Goal: Transaction & Acquisition: Purchase product/service

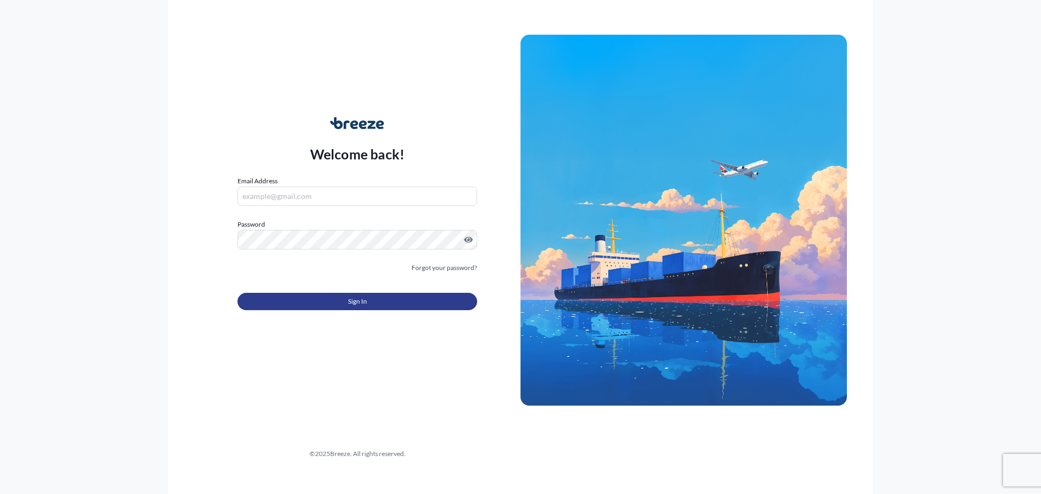
type input "[PERSON_NAME][EMAIL_ADDRESS][DOMAIN_NAME]"
click at [316, 303] on button "Sign In" at bounding box center [358, 301] width 240 height 17
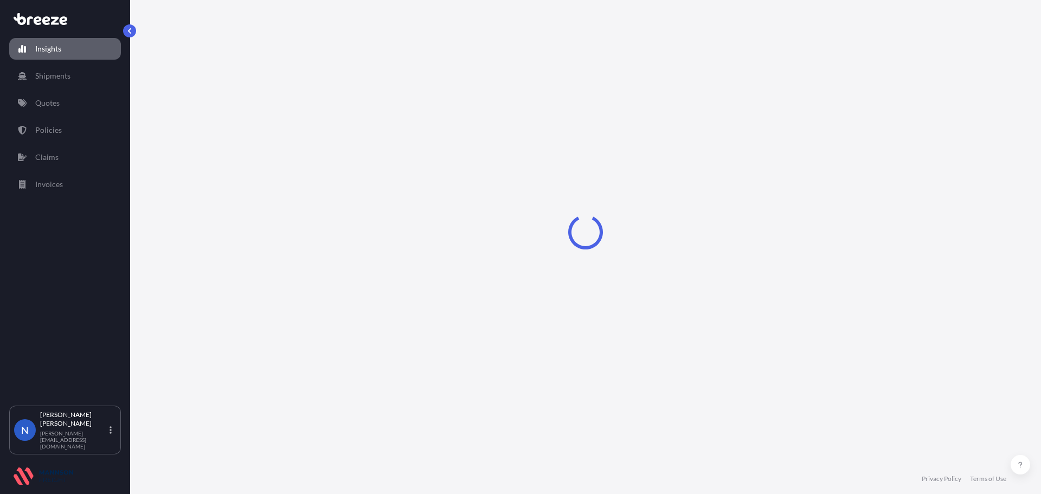
select select "2025"
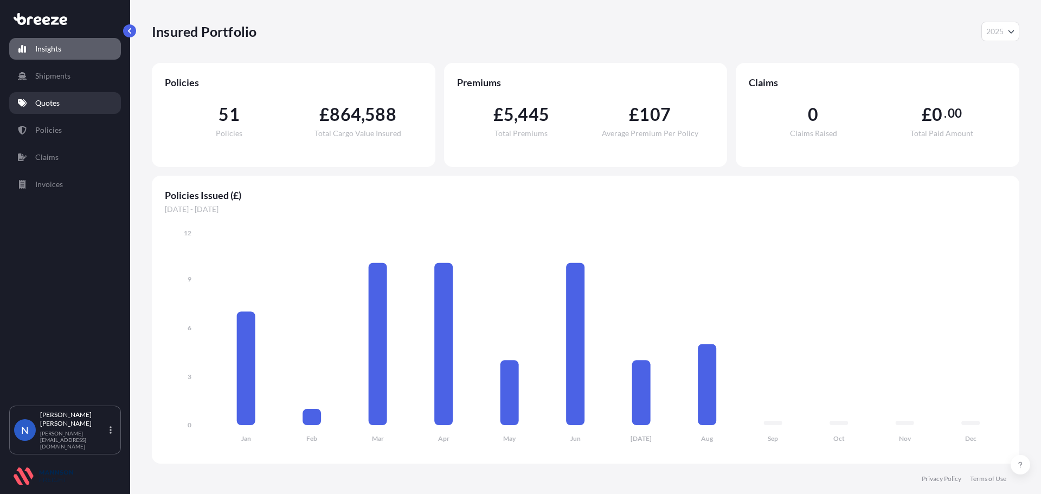
click at [41, 108] on link "Quotes" at bounding box center [65, 103] width 112 height 22
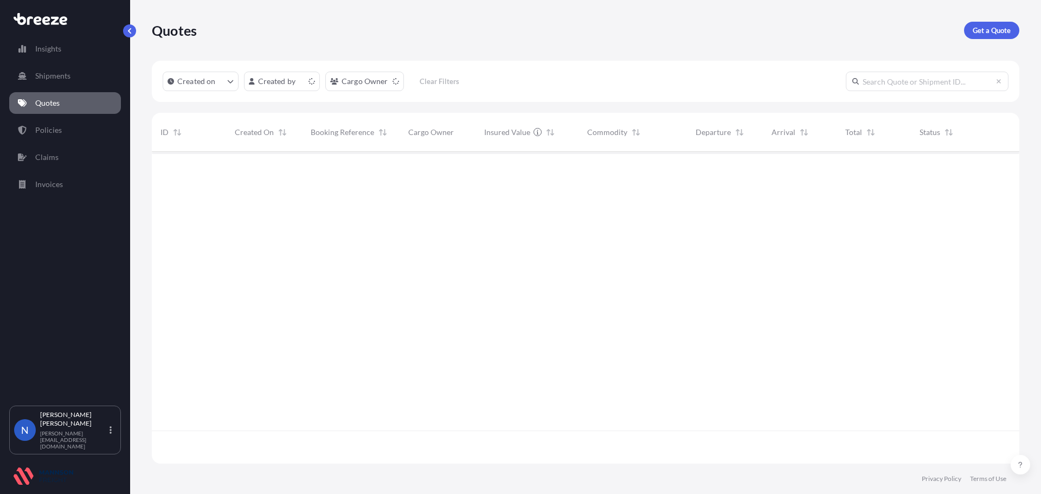
scroll to position [310, 859]
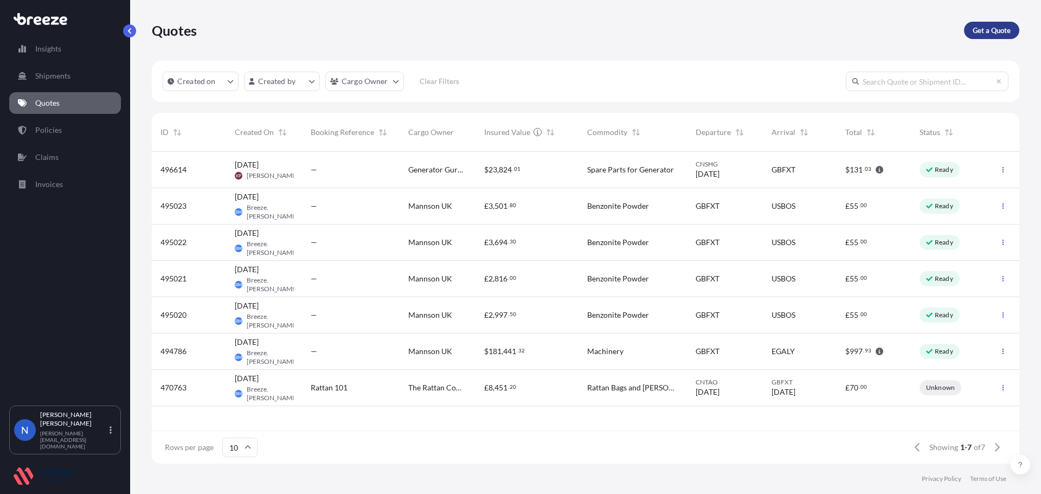
click at [980, 31] on p "Get a Quote" at bounding box center [992, 30] width 38 height 11
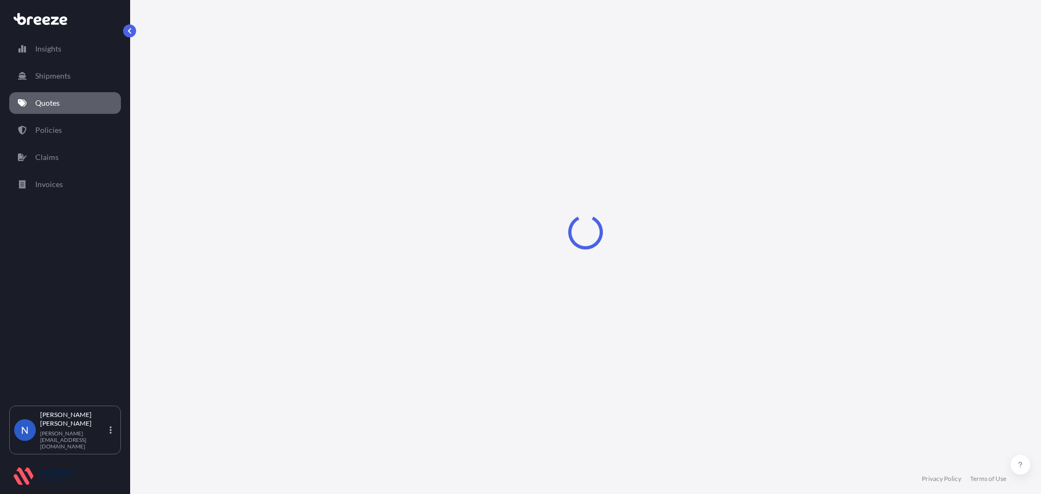
select select "Sea"
select select "1"
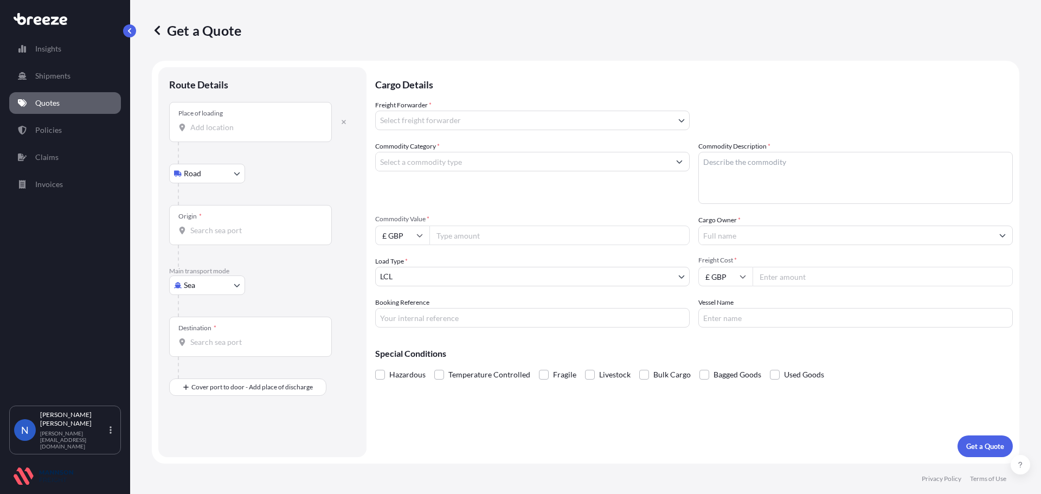
click at [214, 124] on input "Place of loading" at bounding box center [254, 127] width 128 height 11
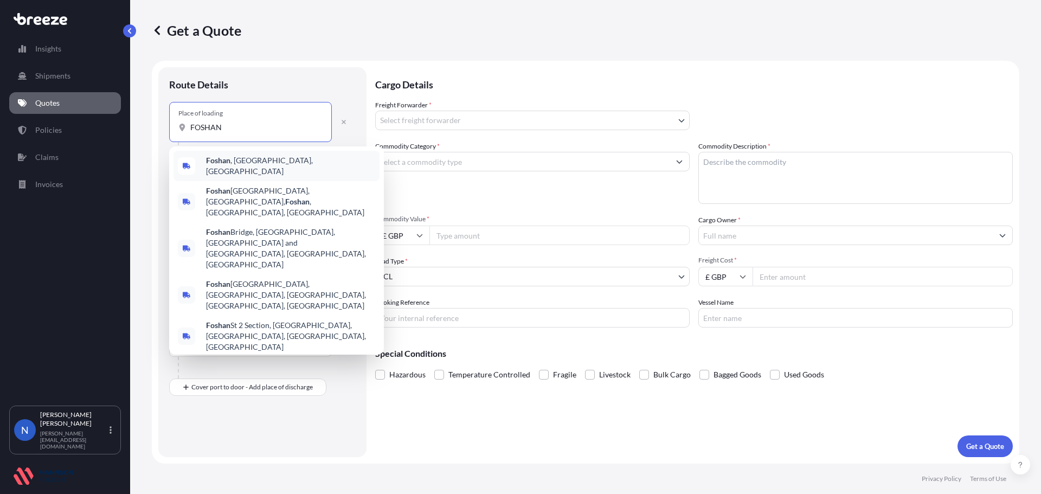
click at [249, 171] on div "[GEOGRAPHIC_DATA] , [GEOGRAPHIC_DATA], [GEOGRAPHIC_DATA]" at bounding box center [277, 166] width 206 height 30
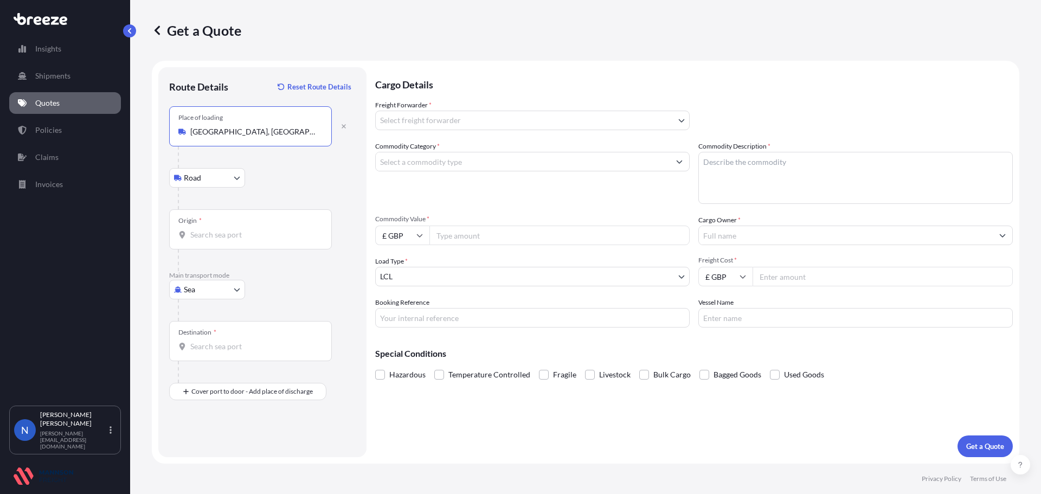
type input "[GEOGRAPHIC_DATA], [GEOGRAPHIC_DATA], [GEOGRAPHIC_DATA]"
click at [238, 172] on body "5 options available. Insights Shipments Quotes Policies Claims Invoices N Nadin…" at bounding box center [520, 247] width 1041 height 494
click at [252, 235] on input "Origin *" at bounding box center [254, 234] width 128 height 11
type input "CNYTN - Yantian Pt, [GEOGRAPHIC_DATA]"
click at [230, 336] on div "Destination *" at bounding box center [250, 341] width 163 height 40
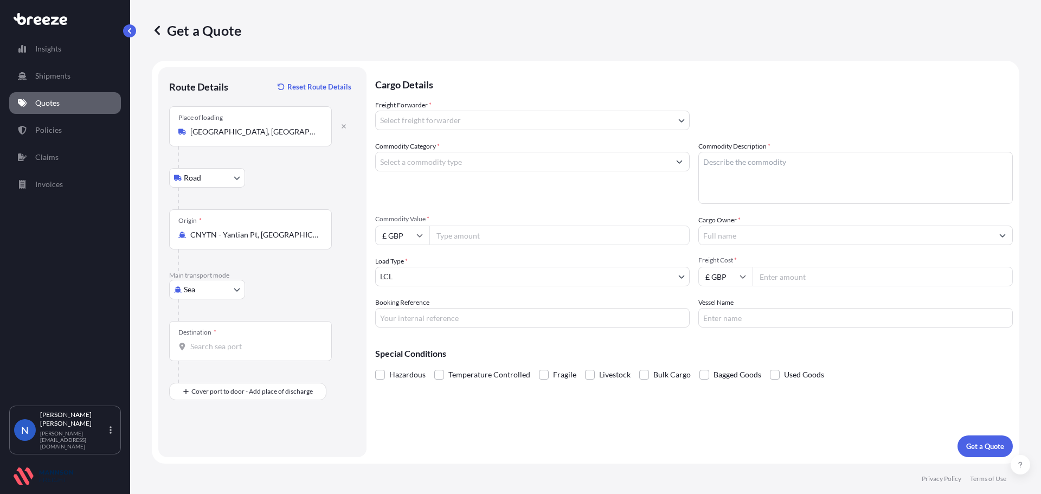
click at [230, 341] on input "Destination *" at bounding box center [254, 346] width 128 height 11
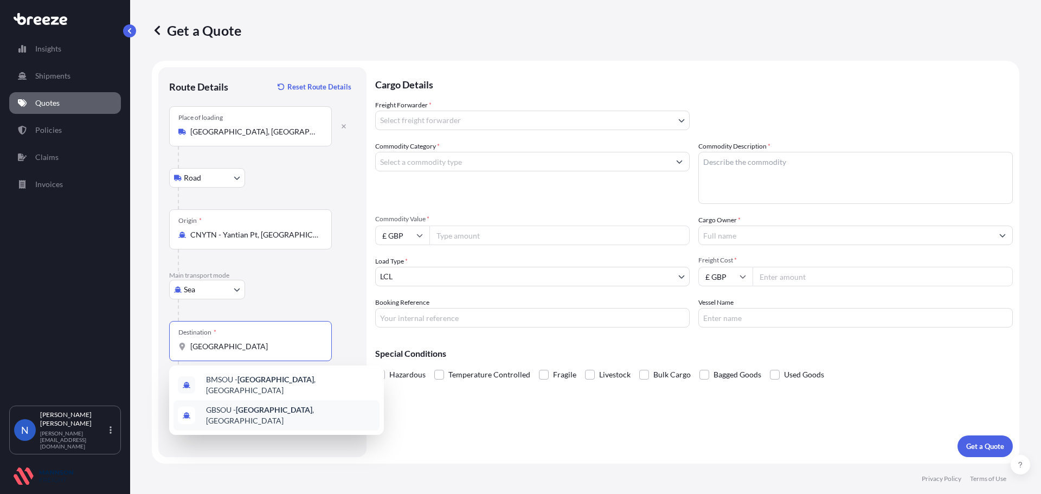
click at [300, 412] on span "GBSOU - [GEOGRAPHIC_DATA] , [GEOGRAPHIC_DATA]" at bounding box center [290, 416] width 169 height 22
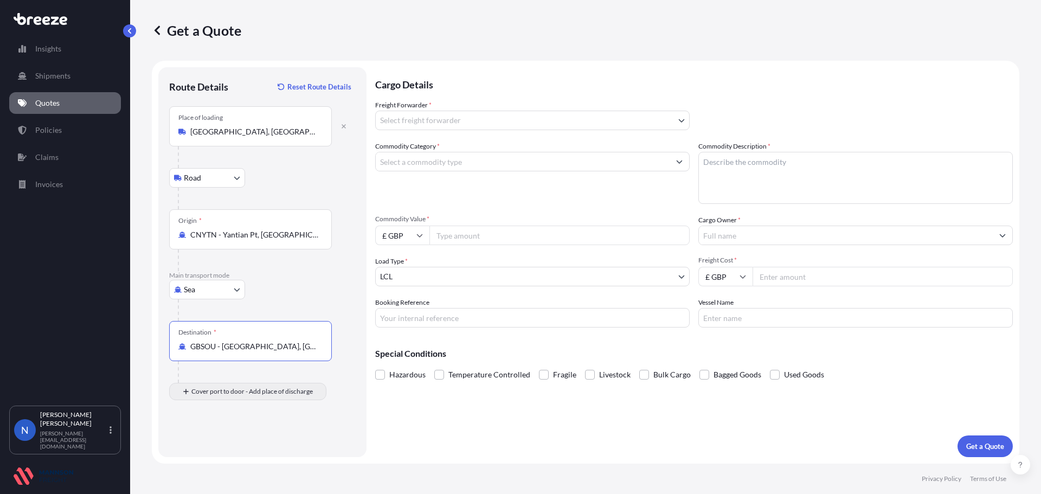
type input "GBSOU - [GEOGRAPHIC_DATA], [GEOGRAPHIC_DATA]"
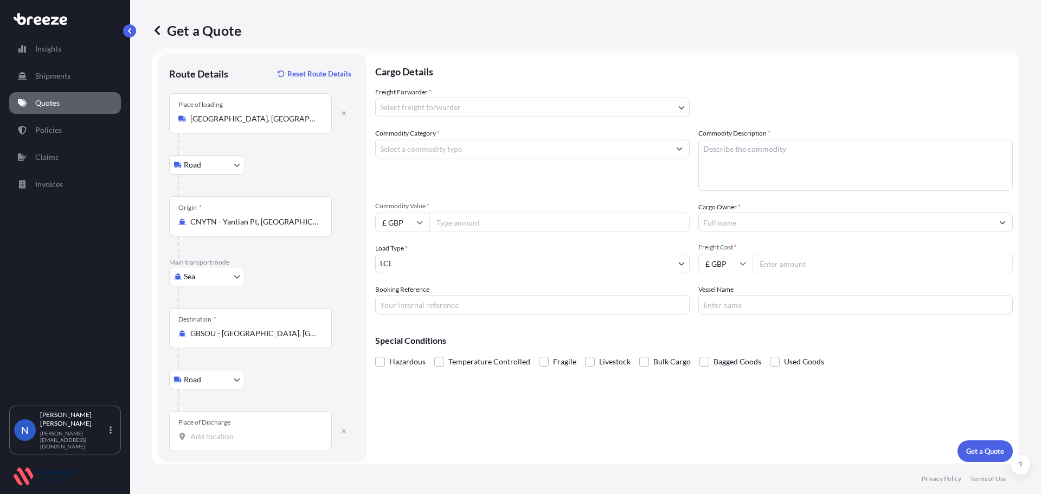
scroll to position [18, 0]
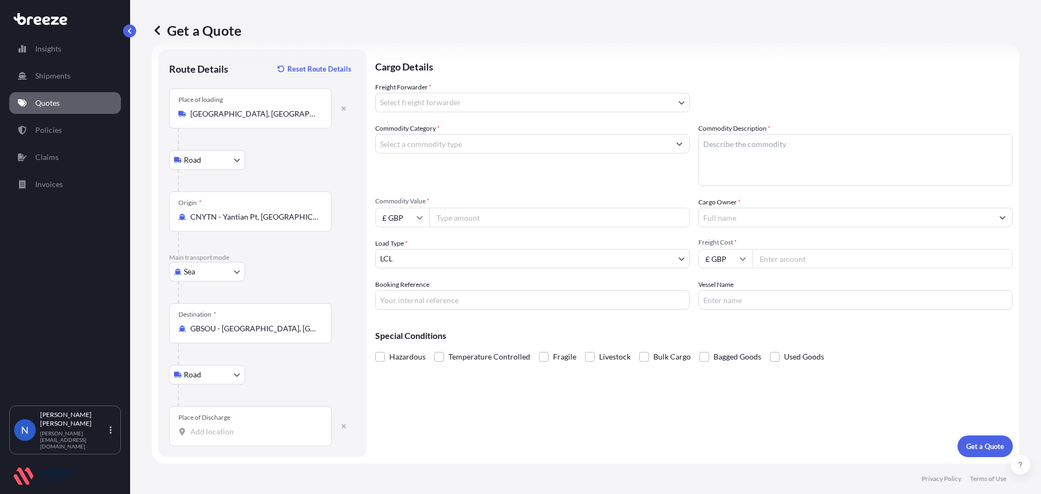
click at [261, 420] on div "Place of Discharge" at bounding box center [250, 426] width 163 height 40
click at [261, 426] on input "Place of Discharge" at bounding box center [254, 431] width 128 height 11
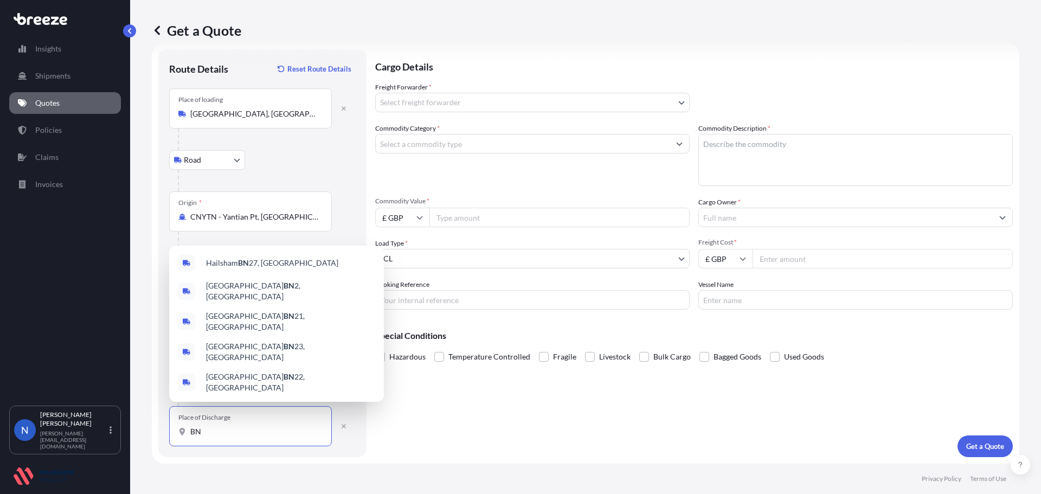
type input "B"
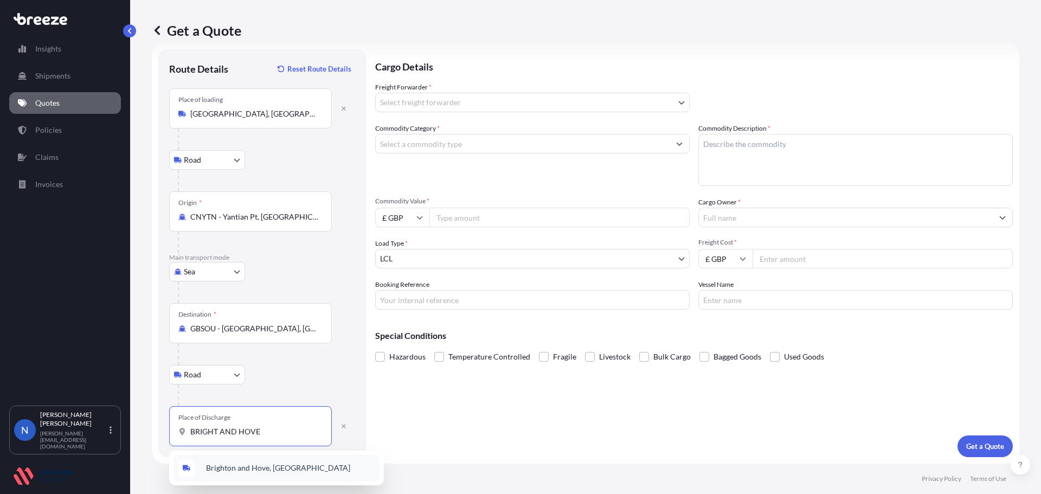
click at [254, 461] on div "Brighton and Hove, [GEOGRAPHIC_DATA]" at bounding box center [277, 468] width 206 height 26
type input "Brighton and Hove, [GEOGRAPHIC_DATA]"
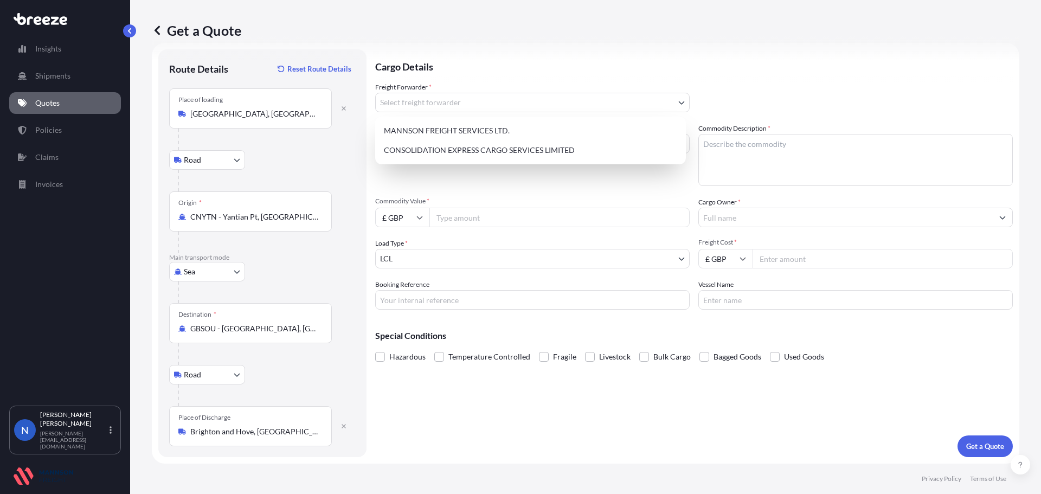
click at [443, 98] on body "0 options available. 1 option available. Insights Shipments Quotes Policies Cla…" at bounding box center [520, 247] width 1041 height 494
click at [452, 154] on div "CONSOLIDATION EXPRESS CARGO SERVICES LIMITED" at bounding box center [531, 150] width 302 height 20
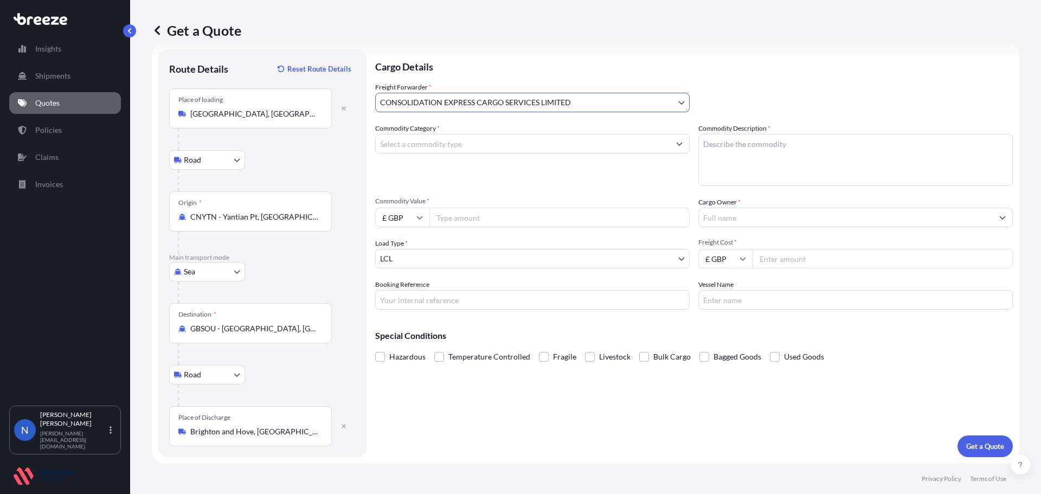
click at [566, 398] on div "Cargo Details Freight Forwarder * CONSOLIDATION EXPRESS CARGO SERVICES LIMITED …" at bounding box center [694, 253] width 638 height 408
click at [453, 146] on input "Commodity Category *" at bounding box center [523, 144] width 294 height 20
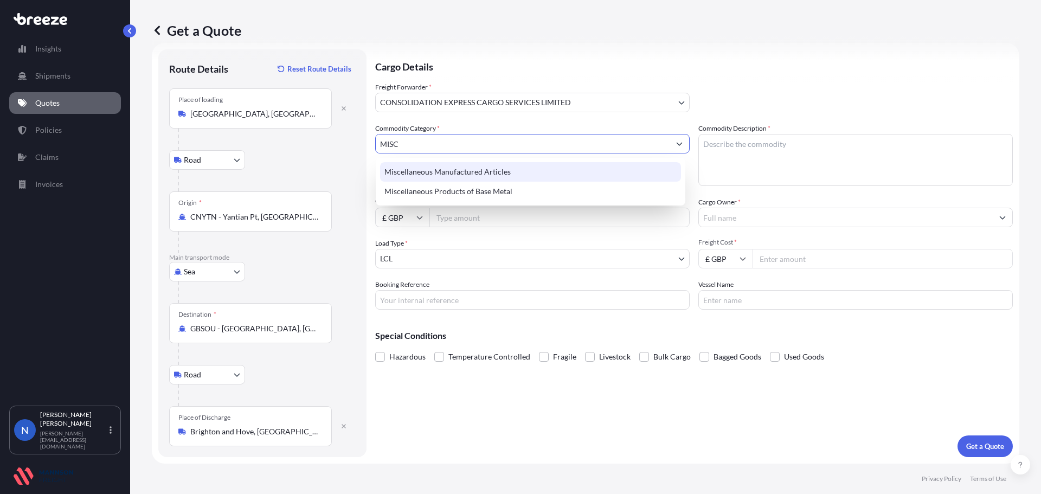
click at [447, 173] on div "Miscellaneous Manufactured Articles" at bounding box center [530, 172] width 301 height 20
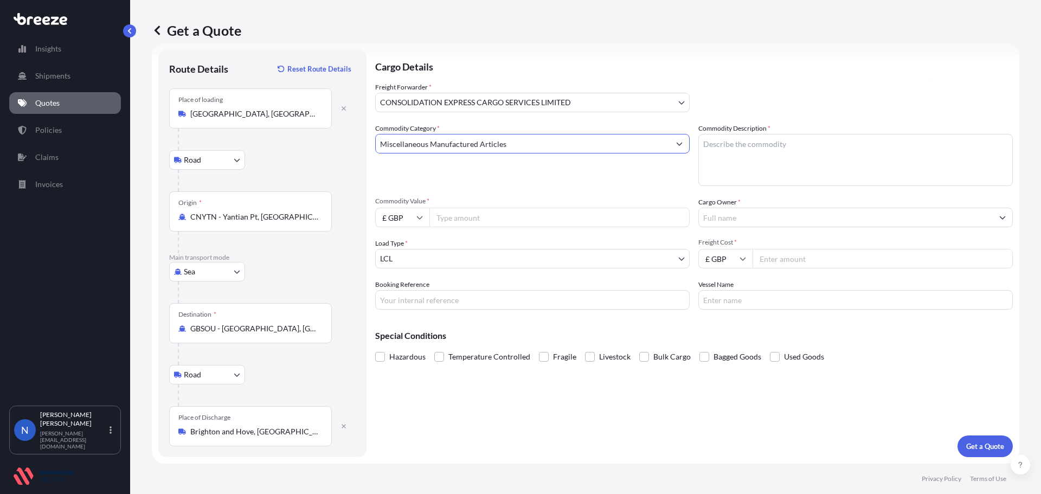
click at [681, 146] on button "Show suggestions" at bounding box center [680, 144] width 20 height 20
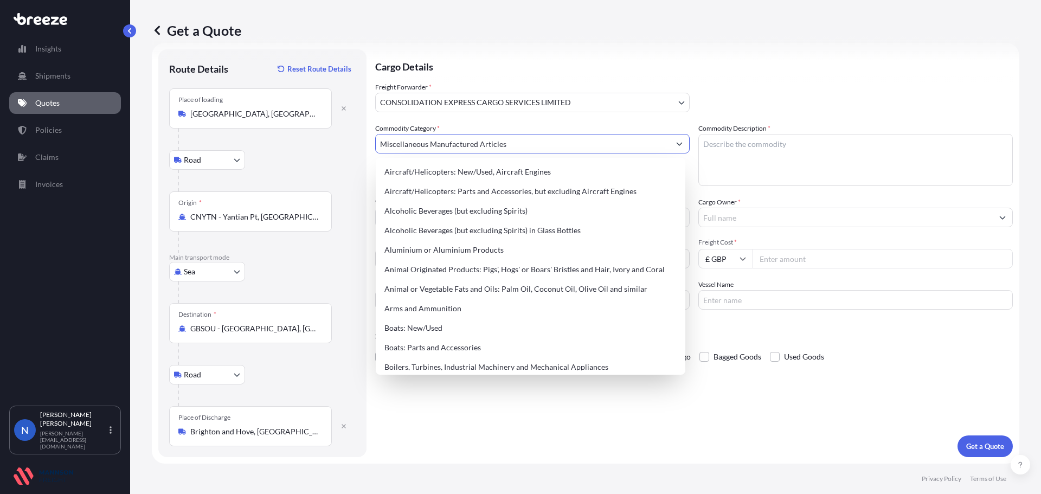
click at [681, 146] on button "Show suggestions" at bounding box center [680, 144] width 20 height 20
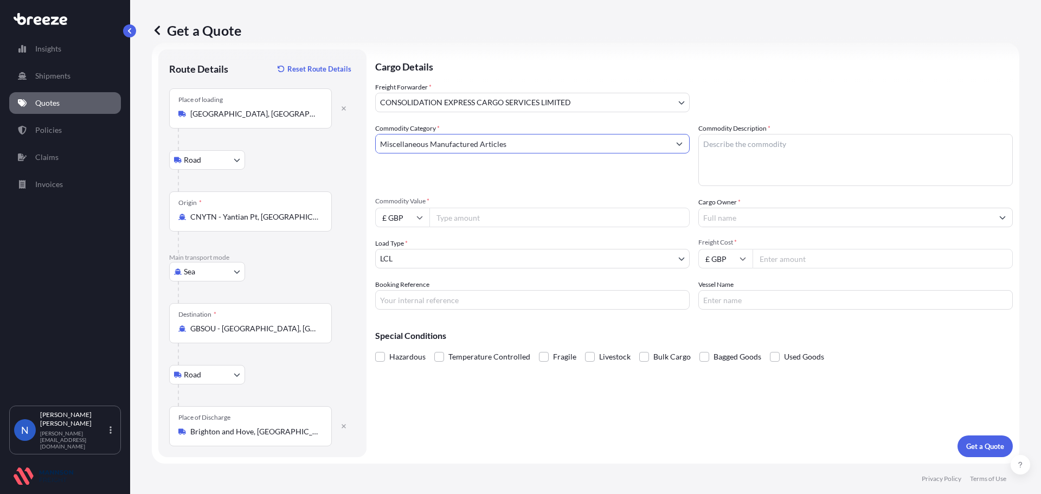
type input "Miscellaneous Manufactured Articles"
click at [720, 153] on textarea "Commodity Description *" at bounding box center [855, 160] width 314 height 52
type textarea "POLYCARBONATE SHEETS"
click at [515, 219] on input "Commodity Value *" at bounding box center [559, 218] width 260 height 20
click at [422, 218] on icon at bounding box center [419, 217] width 7 height 7
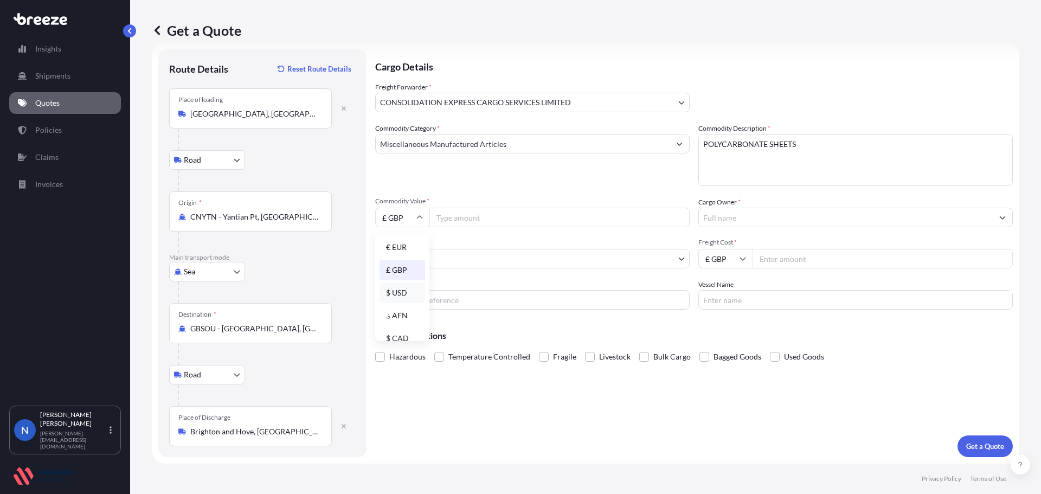
click at [405, 289] on div "$ USD" at bounding box center [403, 293] width 46 height 21
type input "$ USD"
click at [474, 219] on input "Commodity Value *" at bounding box center [559, 218] width 260 height 20
type input "18360.00"
click at [739, 220] on input "Cargo Owner *" at bounding box center [846, 218] width 294 height 20
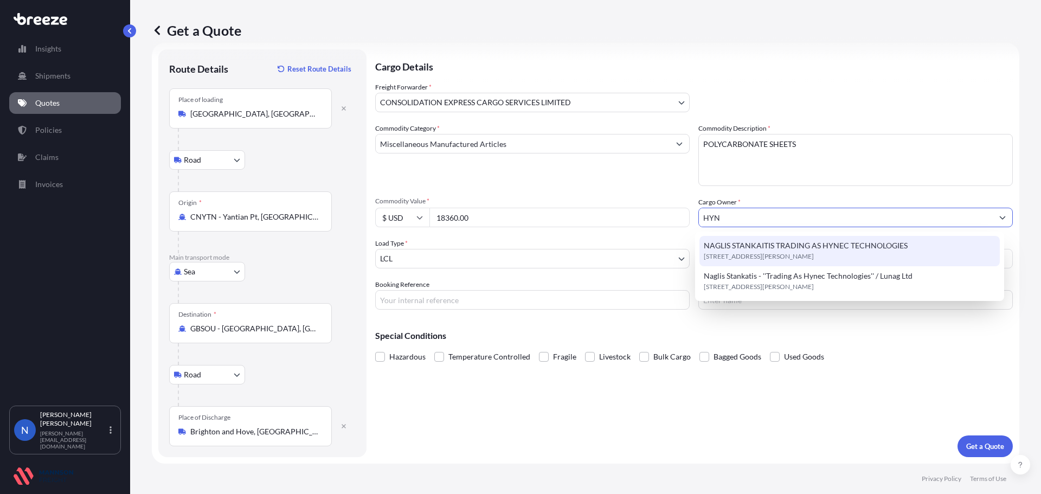
click at [810, 258] on span "[STREET_ADDRESS][PERSON_NAME]" at bounding box center [759, 256] width 110 height 11
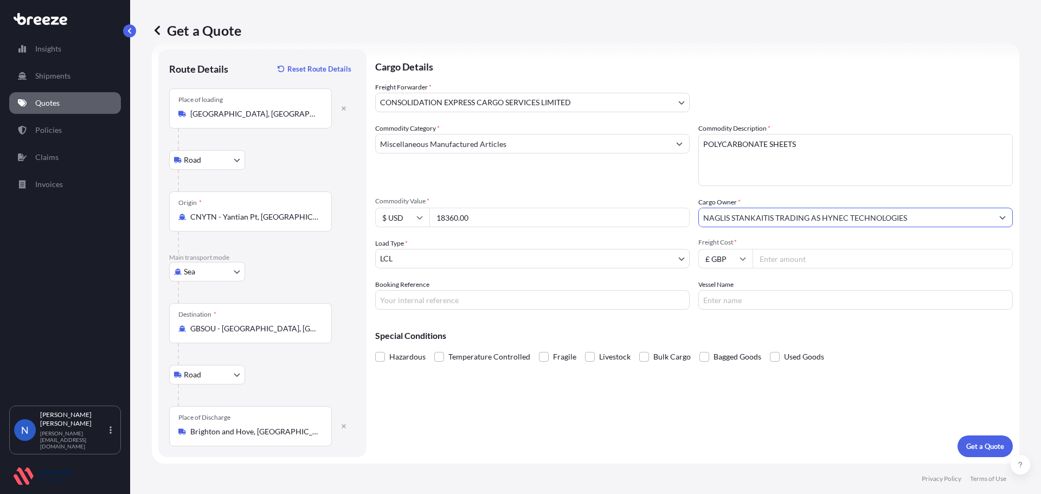
type input "NAGLIS STANKAITIS TRADING AS HYNEC TECHNOLOGIES"
click at [628, 257] on body "Insights Shipments Quotes Policies Claims Invoices N Nadine Taylor-Beck [EMAIL_…" at bounding box center [520, 247] width 1041 height 494
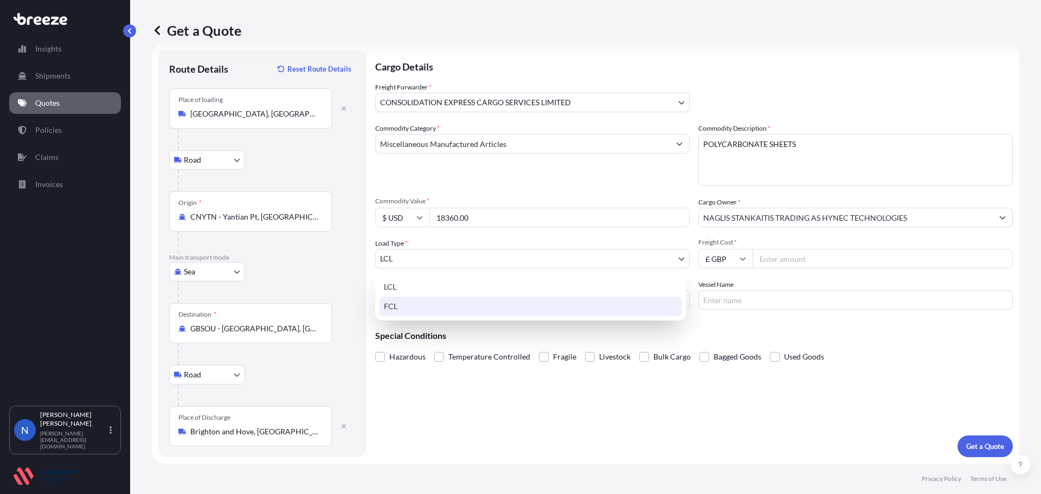
click at [527, 304] on div "FCL" at bounding box center [531, 307] width 302 height 20
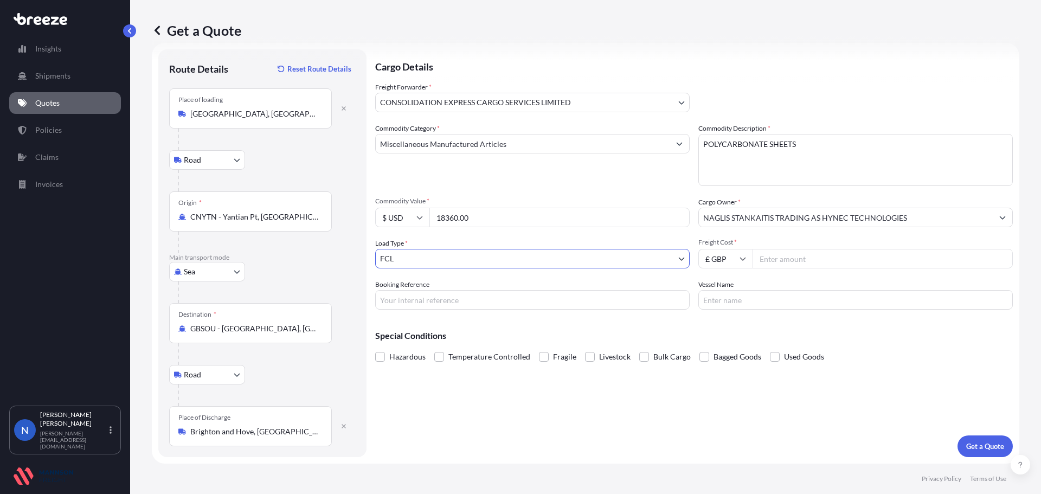
click at [740, 262] on input "£ GBP" at bounding box center [725, 259] width 54 height 20
click at [723, 302] on div "€ EUR £ GBP $ USD ؋ AFN $ CAD ¥ CNY ¥ JPY zł PLN $ HKD" at bounding box center [722, 328] width 54 height 108
click at [756, 261] on input "Freight Cost *" at bounding box center [883, 259] width 260 height 20
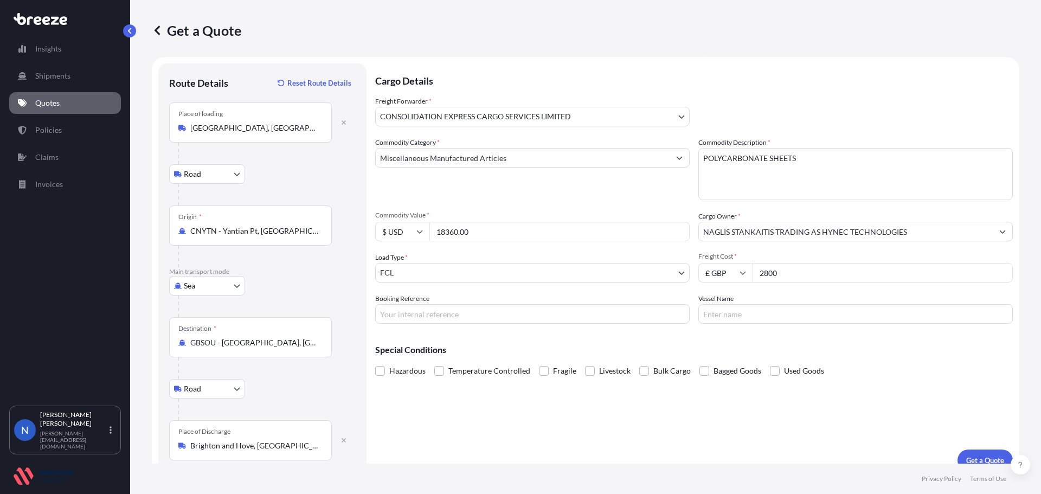
scroll to position [0, 0]
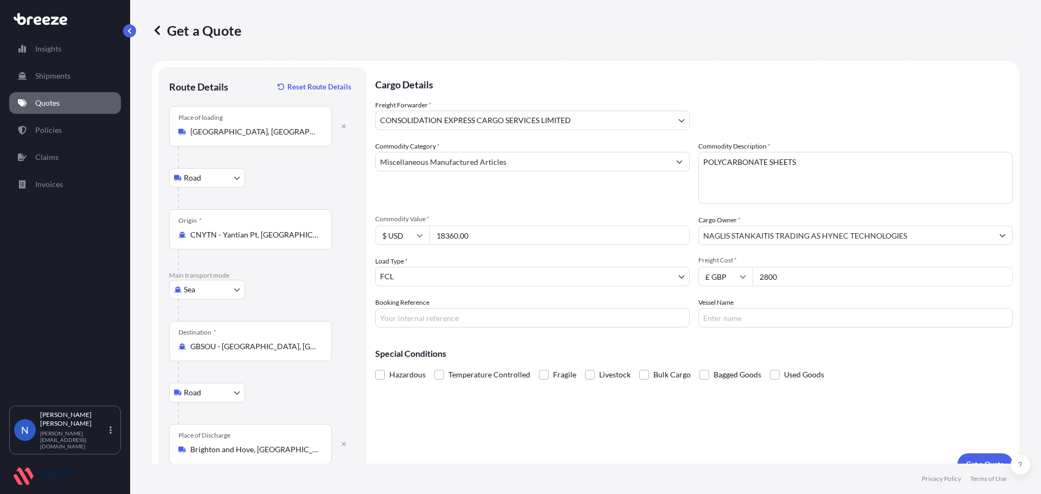
type input "2800"
click at [831, 351] on p "Special Conditions" at bounding box center [694, 353] width 638 height 9
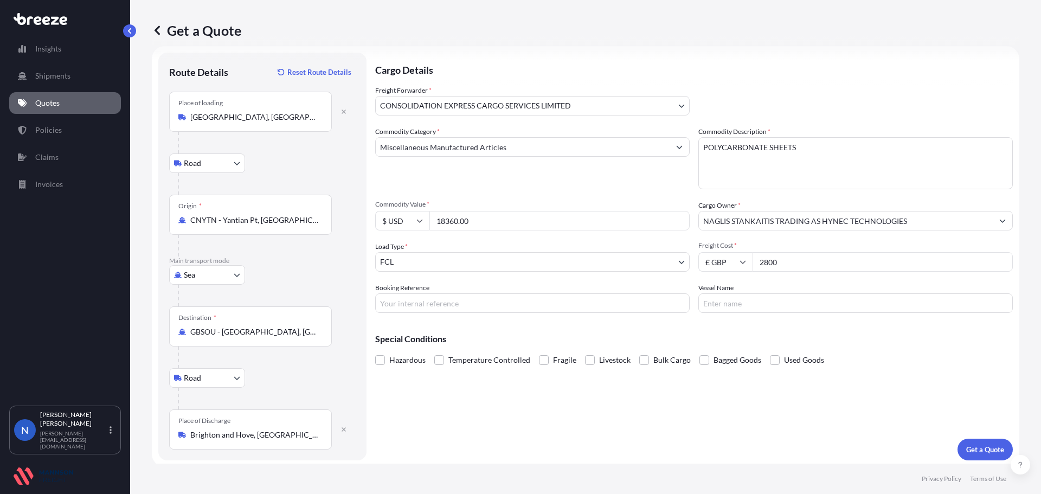
scroll to position [18, 0]
click at [604, 300] on input "Booking Reference" at bounding box center [532, 300] width 314 height 20
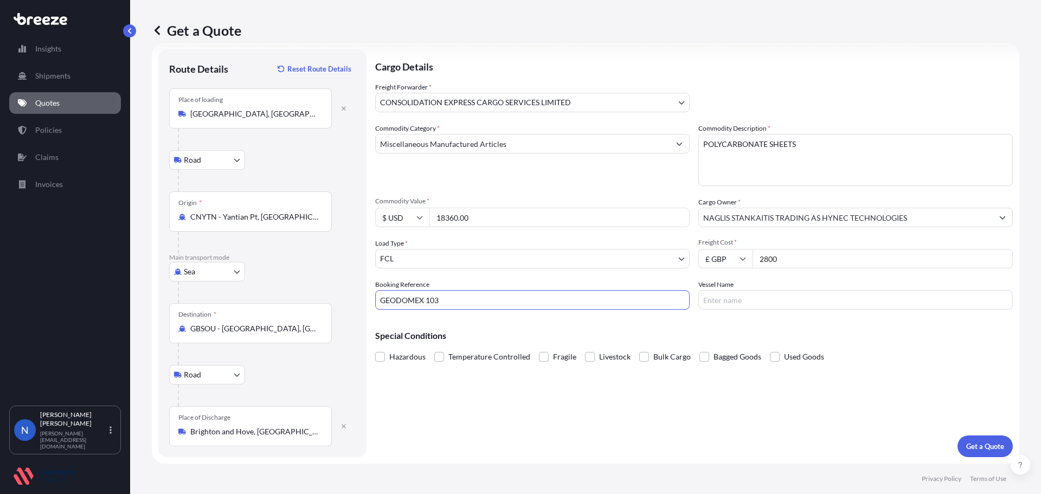
type input "GEODOMEX 103"
click at [787, 299] on input "Vessel Name" at bounding box center [855, 300] width 314 height 20
type input "T"
type input "YM TUTORIAL"
click at [855, 334] on p "Special Conditions" at bounding box center [694, 335] width 638 height 9
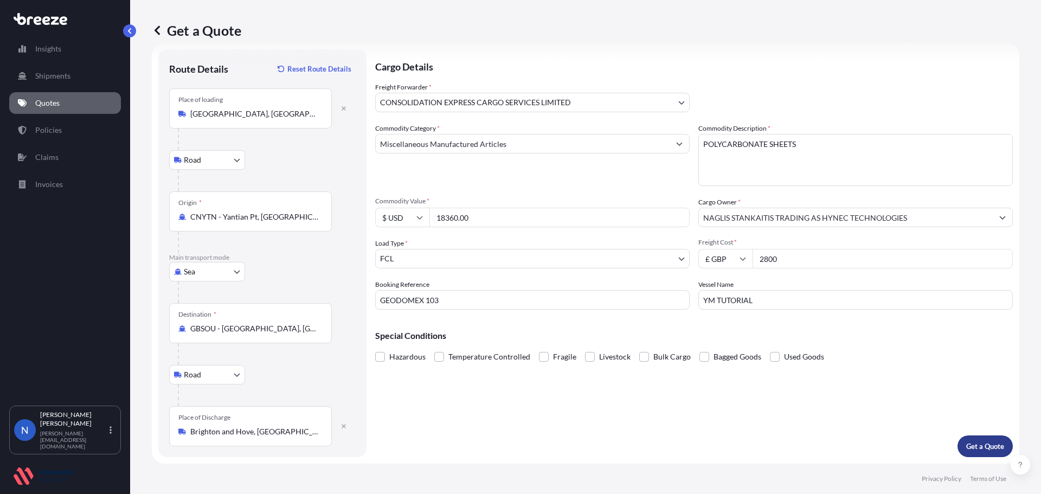
click at [972, 451] on p "Get a Quote" at bounding box center [985, 446] width 38 height 11
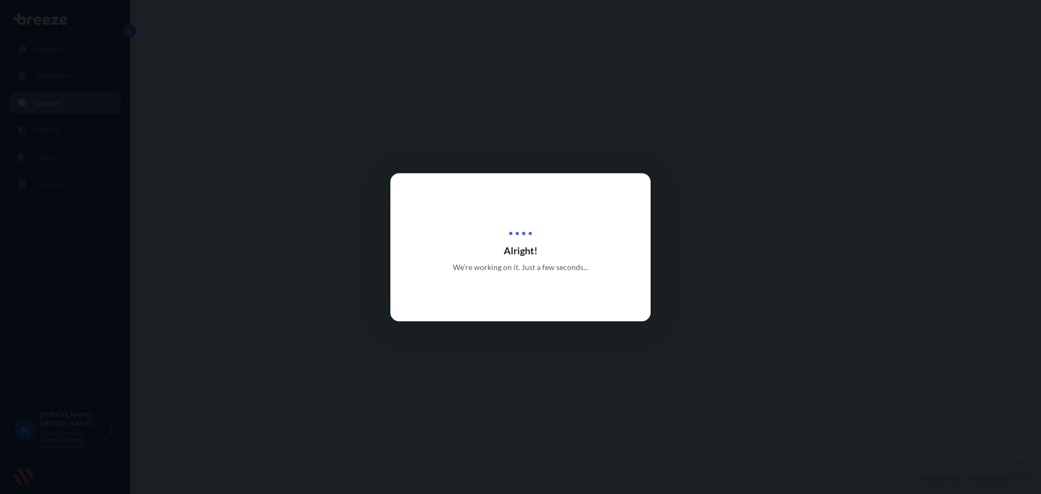
select select "Road"
select select "Sea"
select select "Road"
select select "31421"
select select "2"
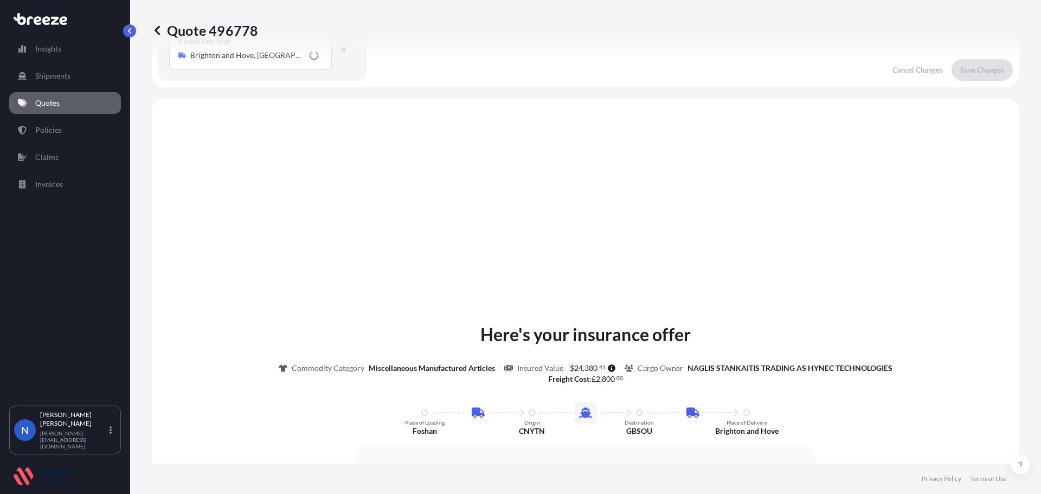
scroll to position [434, 0]
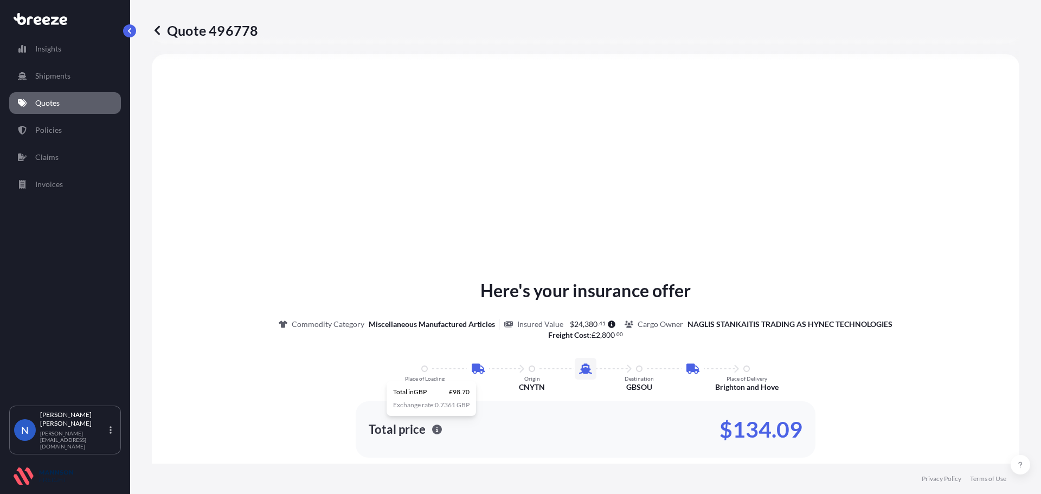
click at [432, 429] on icon "button" at bounding box center [437, 430] width 10 height 10
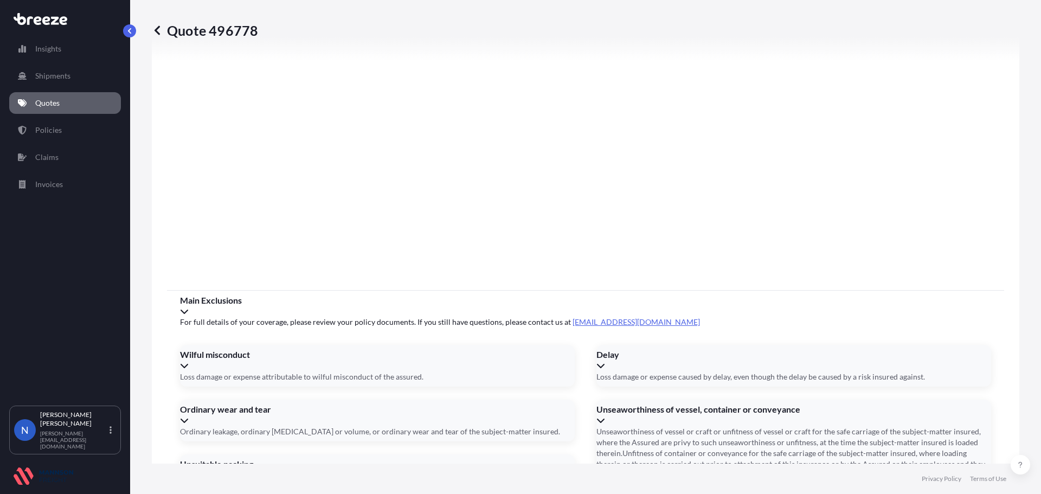
scroll to position [1443, 0]
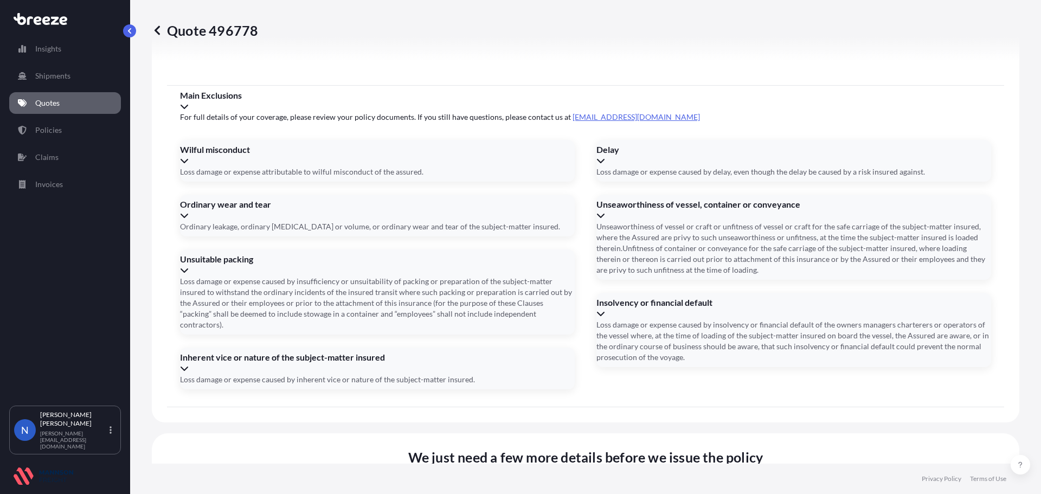
drag, startPoint x: 228, startPoint y: 326, endPoint x: 87, endPoint y: 313, distance: 141.1
click at [87, 313] on div "Insights Shipments Quotes Policies Claims Invoices N Nadine Taylor-Beck [EMAIL_…" at bounding box center [520, 247] width 1041 height 494
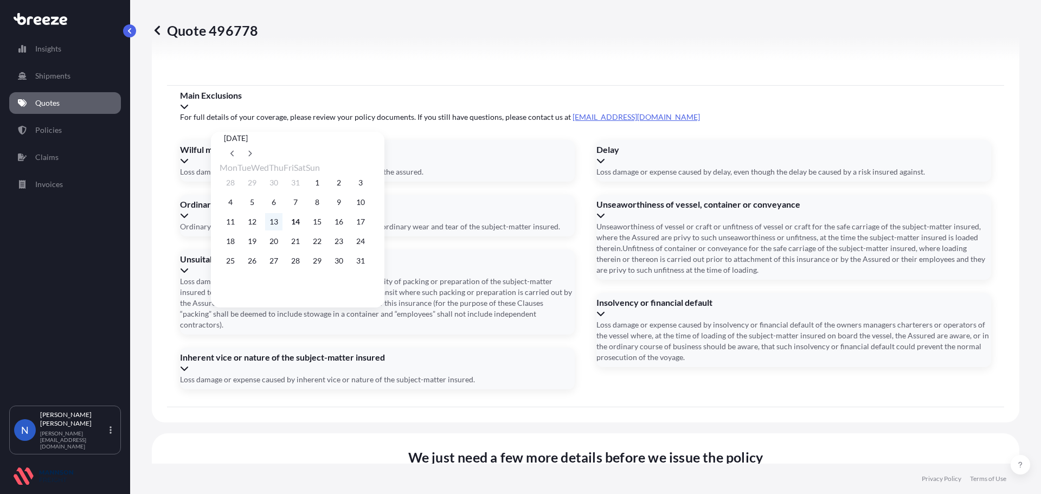
click at [283, 227] on button "13" at bounding box center [273, 221] width 17 height 17
type input "[DATE]"
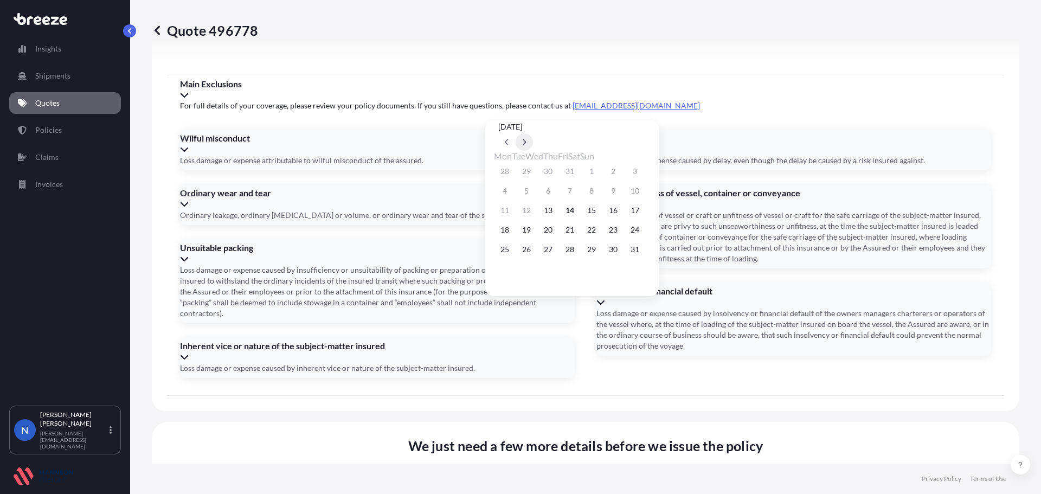
click at [533, 133] on button at bounding box center [524, 141] width 17 height 17
click at [622, 218] on button "20" at bounding box center [613, 210] width 17 height 17
type input "[DATE]"
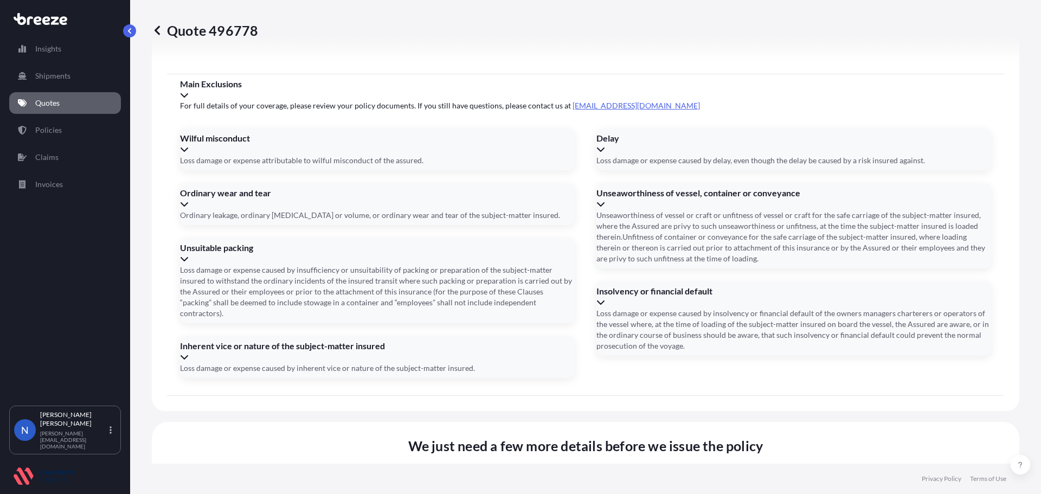
type input "YMMU1318879"
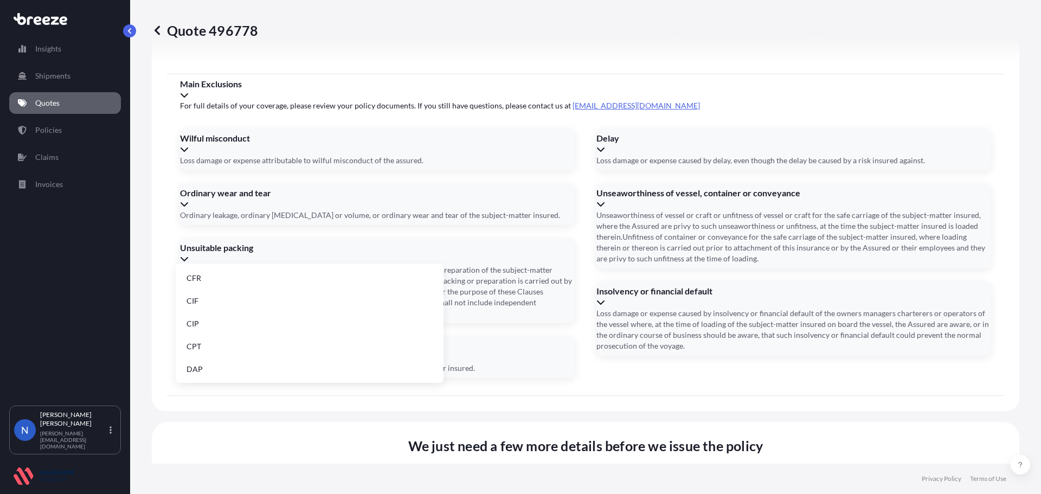
click at [326, 357] on ul "CFR CIF CIP CPT DAP DDP DPU EXW FAS FCA FOB" at bounding box center [309, 254] width 259 height 248
click at [326, 366] on li "FOB" at bounding box center [309, 368] width 259 height 21
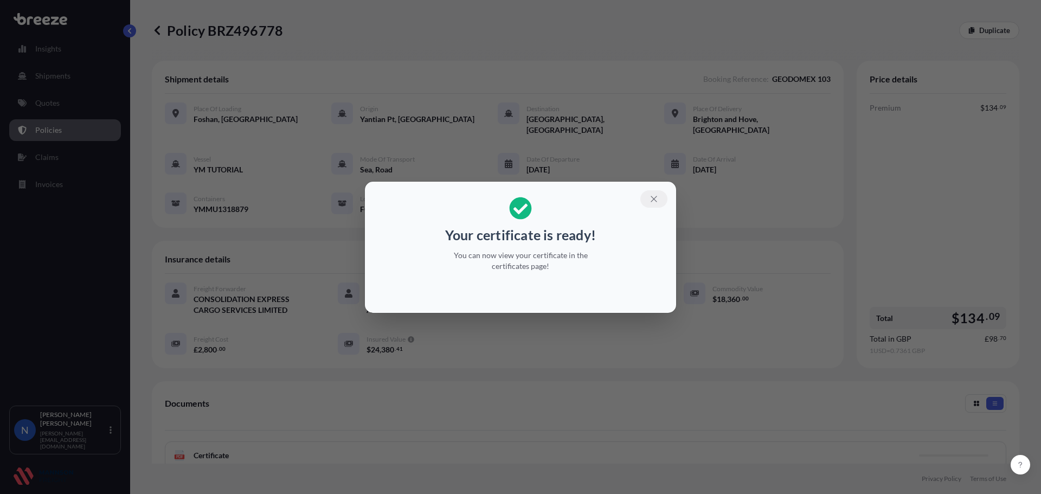
click at [653, 203] on icon "button" at bounding box center [654, 199] width 10 height 10
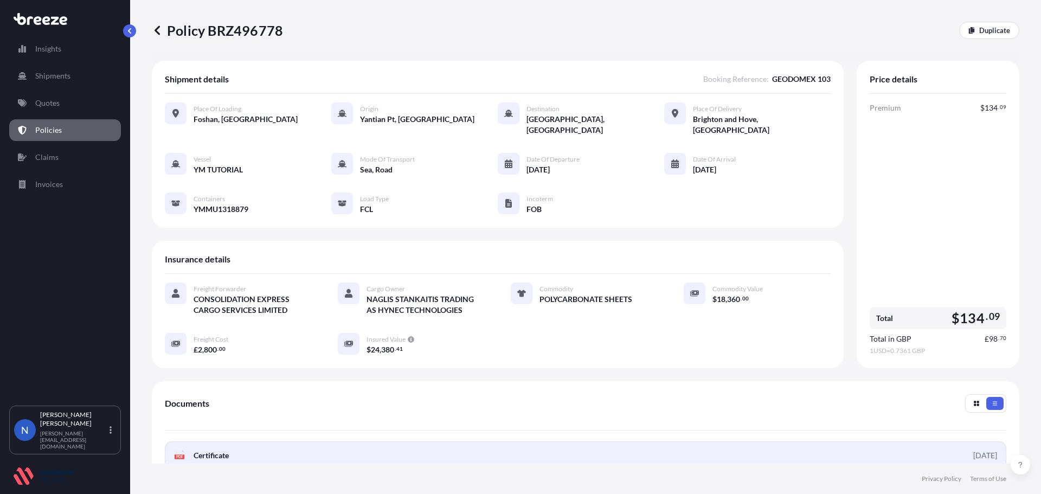
click at [211, 450] on link "PDF Certificate [DATE]" at bounding box center [586, 455] width 842 height 28
